Goal: Task Accomplishment & Management: Manage account settings

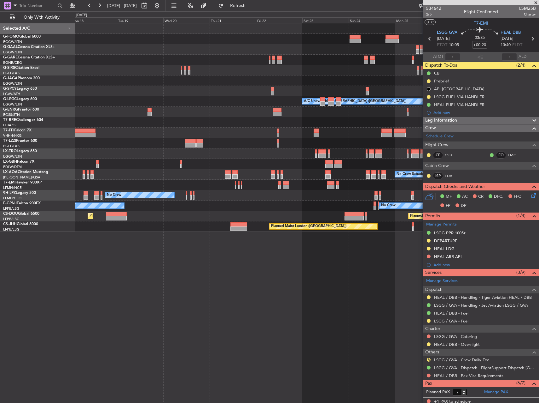
click at [297, 164] on div at bounding box center [307, 164] width 464 height 10
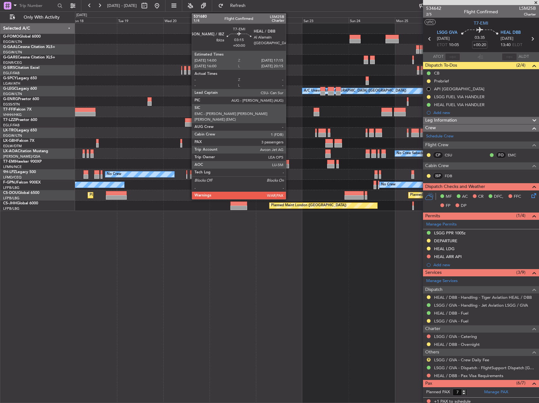
click at [289, 165] on div at bounding box center [286, 166] width 6 height 4
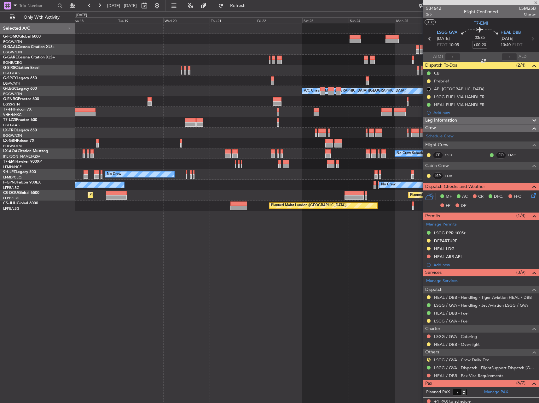
type input "3"
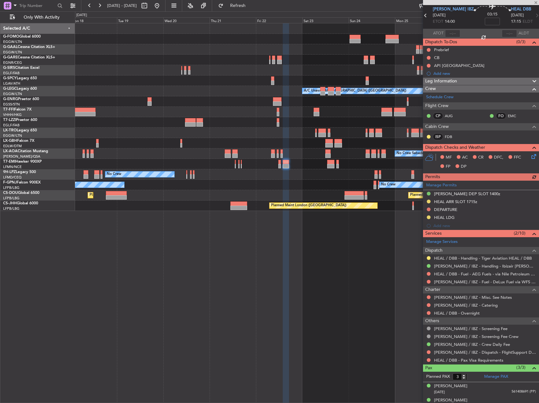
scroll to position [45, 0]
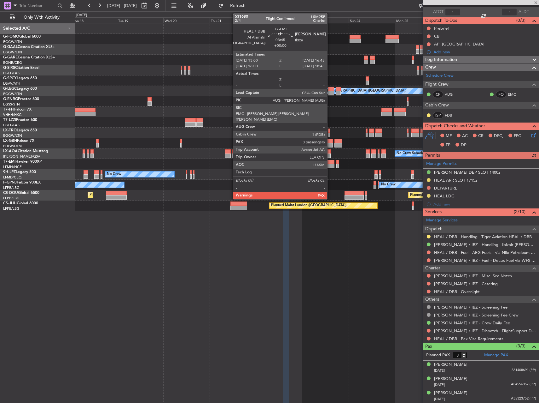
click at [330, 162] on div at bounding box center [330, 162] width 7 height 4
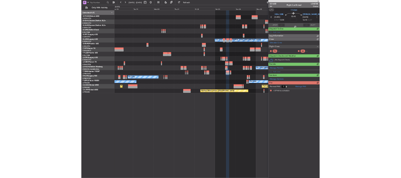
scroll to position [0, 0]
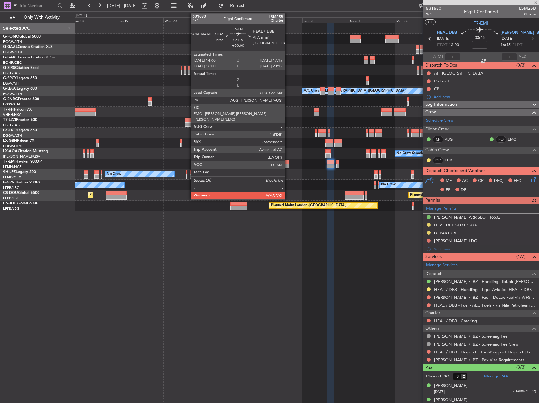
click at [288, 165] on div at bounding box center [286, 166] width 6 height 4
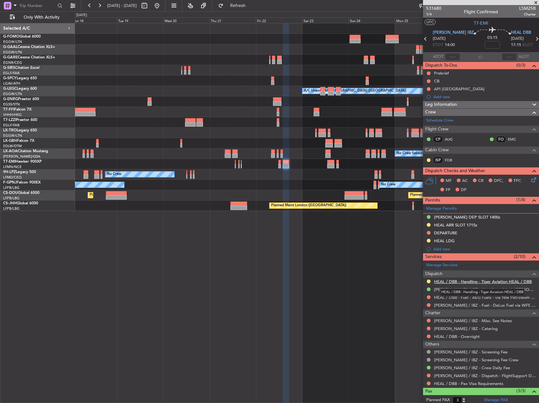
click at [509, 280] on link "HEAL / DBB - Handling - Tiger Aviation HEAL / DBB" at bounding box center [483, 281] width 98 height 5
click at [427, 15] on span "1/4" at bounding box center [433, 14] width 15 height 5
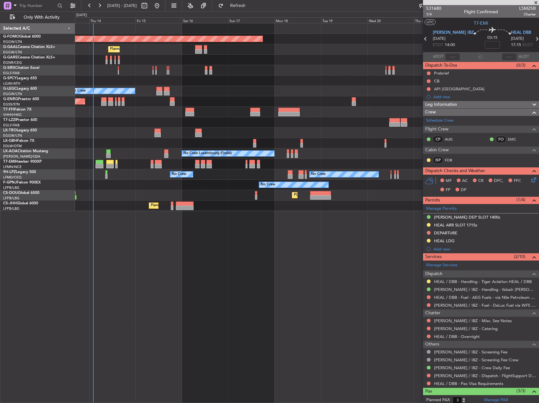
click at [444, 193] on fb-app "[DATE] - [DATE] Refresh Quick Links Only With Activity Planned Maint Windsor Lo…" at bounding box center [269, 204] width 539 height 398
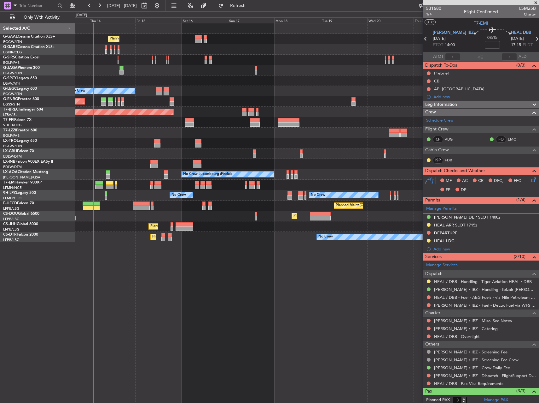
click at [118, 226] on div "Planned Maint London ([GEOGRAPHIC_DATA]) Planned Maint [GEOGRAPHIC_DATA] ([GEOG…" at bounding box center [307, 226] width 464 height 10
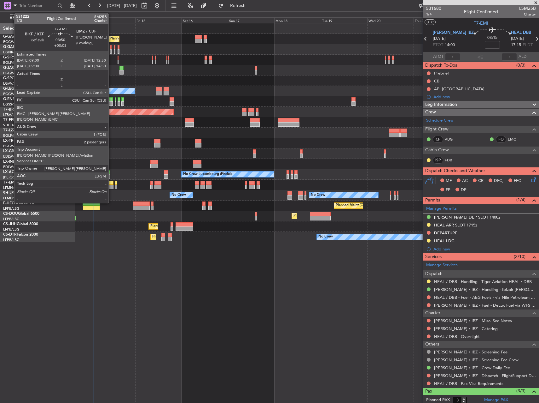
click at [111, 182] on div at bounding box center [110, 182] width 8 height 4
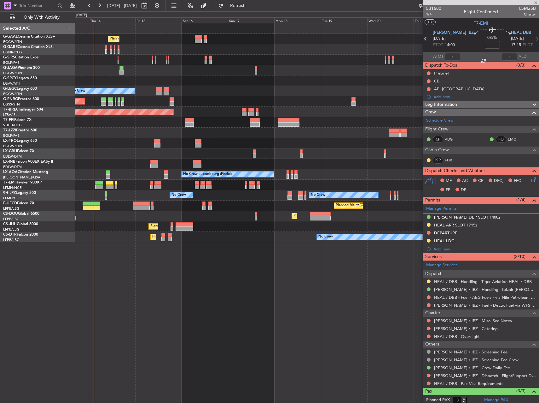
type input "+00:05"
type input "2"
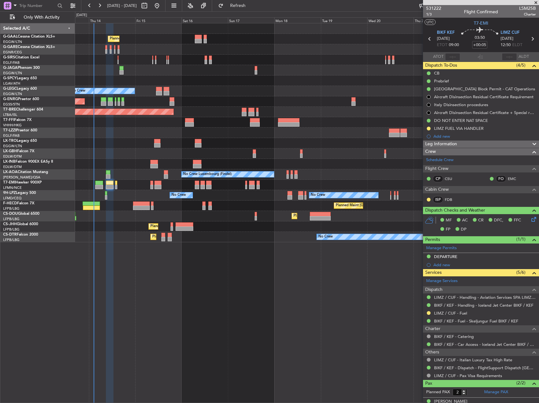
click at [332, 297] on div "Planned Maint Planned Maint [GEOGRAPHIC_DATA] ([GEOGRAPHIC_DATA]) A/C Unavailab…" at bounding box center [307, 212] width 464 height 379
type input "+00:20"
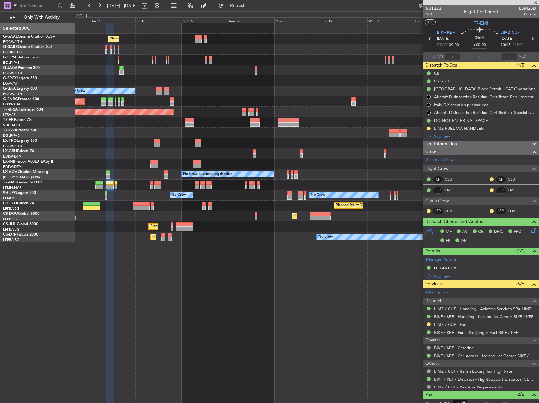
click at [320, 90] on div "A/C Unavailable [GEOGRAPHIC_DATA] ([GEOGRAPHIC_DATA]) No Crew" at bounding box center [307, 91] width 464 height 10
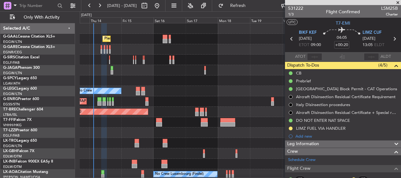
click at [231, 50] on div at bounding box center [240, 49] width 321 height 10
click at [399, 3] on span at bounding box center [398, 3] width 6 height 6
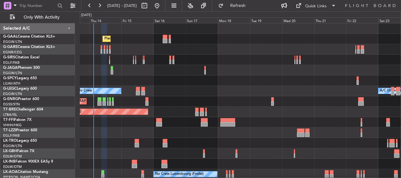
type input "0"
click at [103, 48] on div at bounding box center [240, 49] width 321 height 10
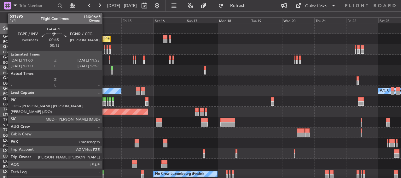
click at [105, 48] on div at bounding box center [104, 47] width 1 height 4
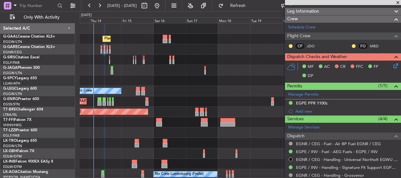
scroll to position [95, 0]
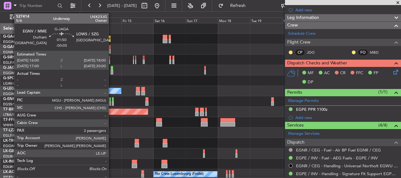
click at [111, 69] on div at bounding box center [112, 68] width 3 height 4
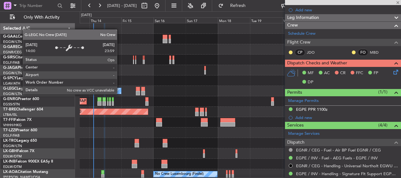
type input "-00:05"
type input "2"
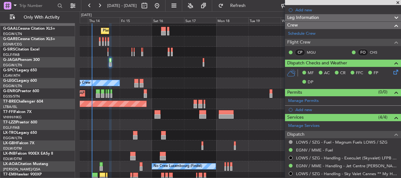
click at [130, 94] on div "Planned Maint [GEOGRAPHIC_DATA] ([GEOGRAPHIC_DATA]) No Crew" at bounding box center [240, 93] width 321 height 10
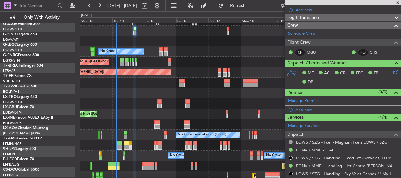
scroll to position [39, 0]
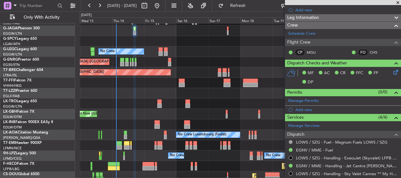
click at [147, 87] on div at bounding box center [240, 83] width 321 height 10
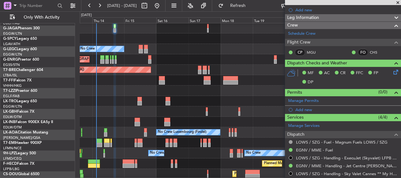
scroll to position [43, 0]
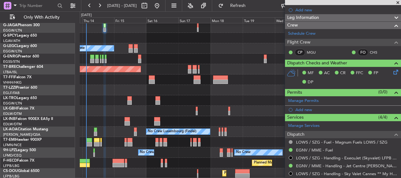
click at [208, 92] on div at bounding box center [240, 90] width 321 height 10
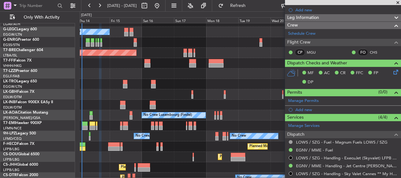
scroll to position [64, 0]
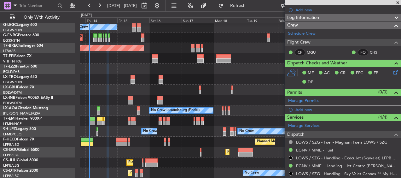
click at [114, 74] on div "A/C Unavailable [GEOGRAPHIC_DATA] ([GEOGRAPHIC_DATA]) No Crew Planned Maint [GE…" at bounding box center [240, 69] width 321 height 219
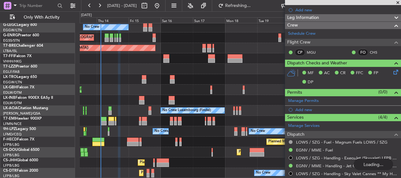
click at [139, 103] on div "A/C Unavailable [GEOGRAPHIC_DATA] ([GEOGRAPHIC_DATA]) No Crew Planned Maint [GE…" at bounding box center [240, 69] width 321 height 219
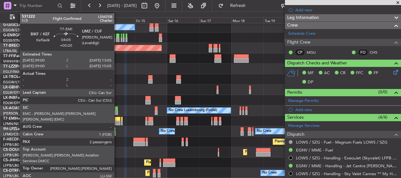
click at [117, 118] on div at bounding box center [118, 119] width 6 height 4
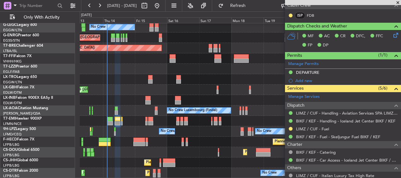
scroll to position [189, 0]
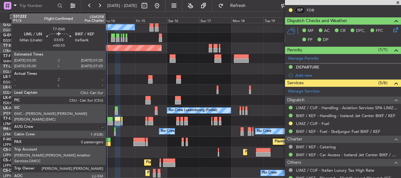
click at [109, 118] on div at bounding box center [109, 119] width 5 height 4
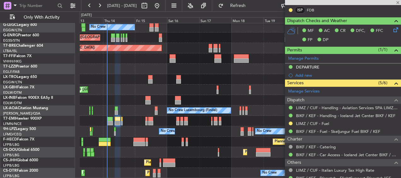
type input "+00:10"
type input "0"
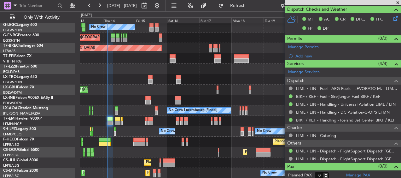
scroll to position [171, 0]
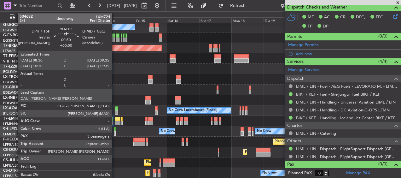
click at [115, 131] on div at bounding box center [115, 129] width 2 height 4
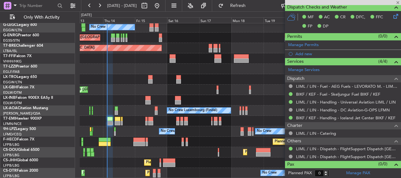
type input "3"
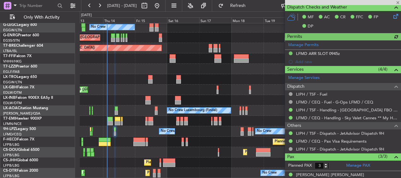
scroll to position [179, 0]
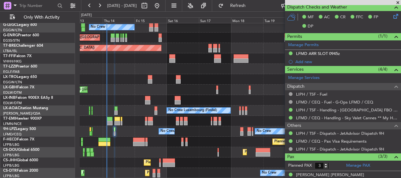
click at [113, 157] on div "No Crew A/C Unavailable [GEOGRAPHIC_DATA] ([GEOGRAPHIC_DATA]) Planned Maint [GE…" at bounding box center [240, 69] width 321 height 219
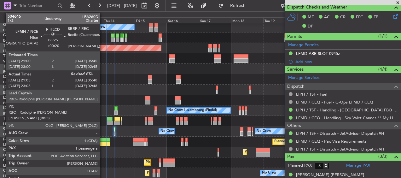
click at [103, 140] on div at bounding box center [104, 140] width 12 height 4
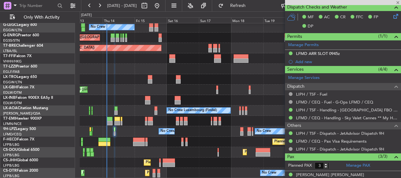
type input "+00:20"
type input "21:18"
type input "1"
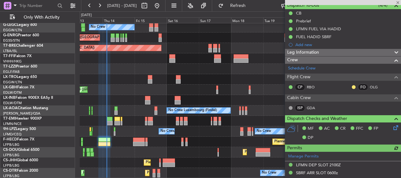
scroll to position [0, 0]
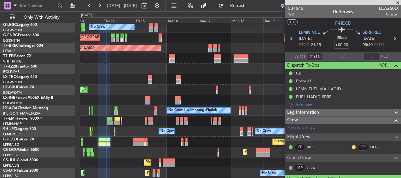
click at [203, 170] on div "Planned Maint [GEOGRAPHIC_DATA] ([GEOGRAPHIC_DATA]) Planned Maint Sofia No Crew" at bounding box center [240, 173] width 321 height 10
